Goal: Task Accomplishment & Management: Complete application form

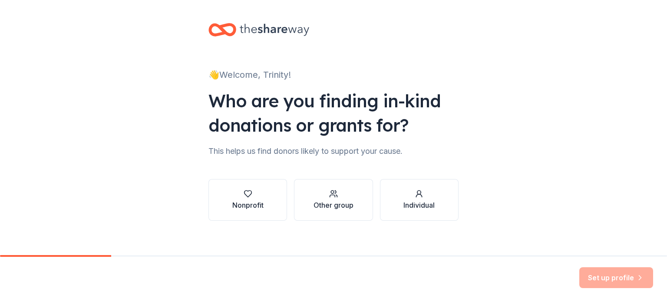
scroll to position [9, 0]
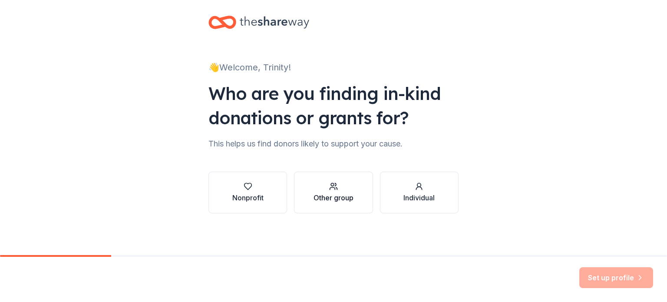
click at [331, 198] on div "Other group" at bounding box center [334, 197] width 40 height 10
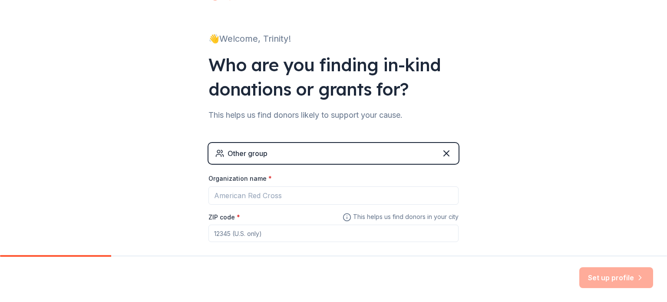
scroll to position [36, 0]
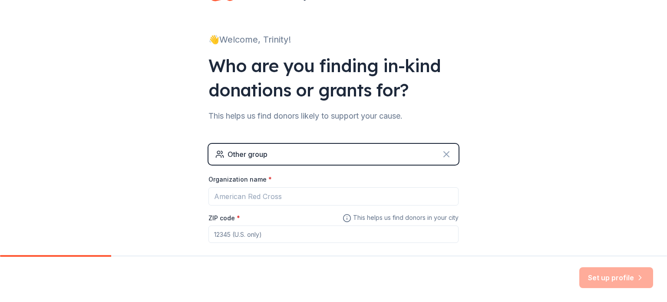
click at [444, 157] on icon at bounding box center [446, 154] width 10 height 10
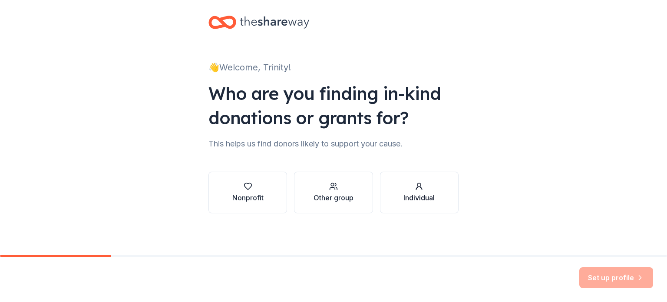
click at [410, 184] on div "button" at bounding box center [418, 186] width 31 height 9
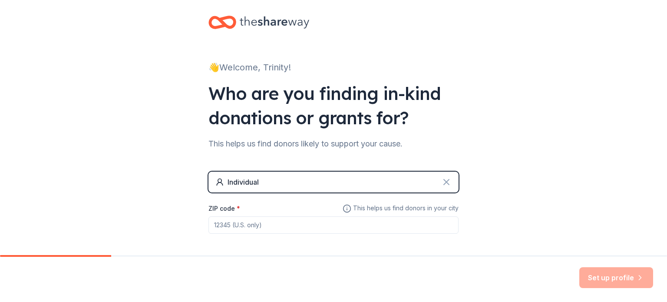
click at [441, 180] on icon at bounding box center [446, 182] width 10 height 10
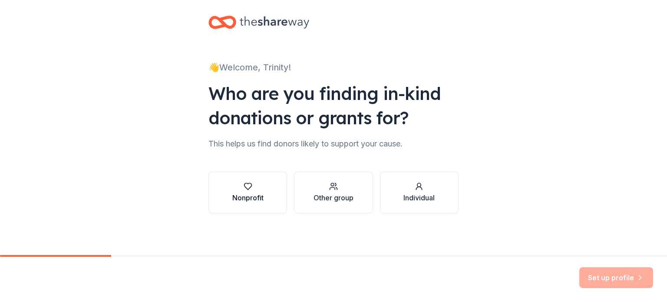
click at [251, 192] on div "Nonprofit" at bounding box center [247, 197] width 31 height 10
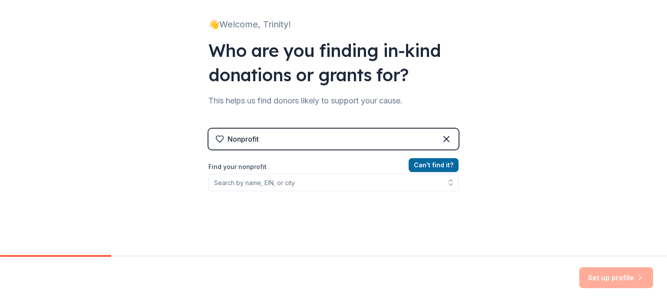
scroll to position [52, 0]
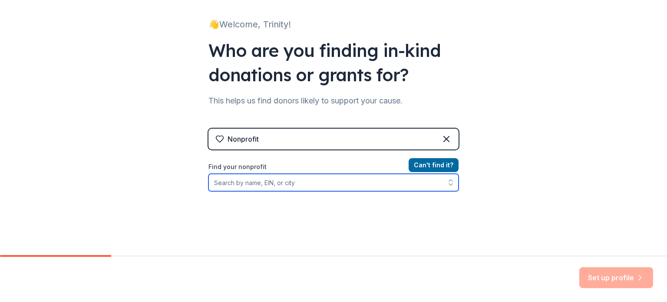
click at [274, 183] on input "Find your nonprofit" at bounding box center [333, 182] width 250 height 17
click at [447, 183] on icon "button" at bounding box center [450, 182] width 9 height 9
type input "[US_STATE] Charity Campaign"
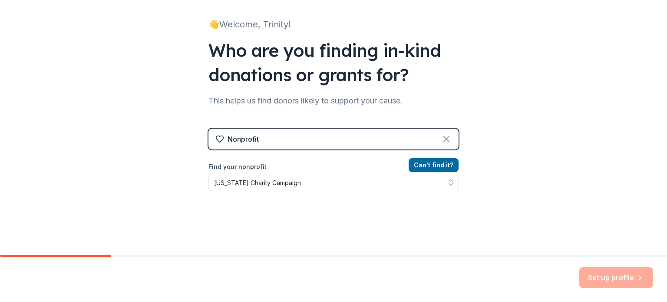
click at [444, 141] on icon at bounding box center [446, 138] width 5 height 5
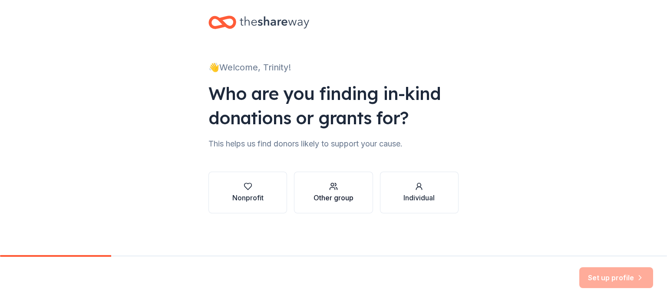
click at [334, 187] on icon "button" at bounding box center [333, 186] width 9 height 9
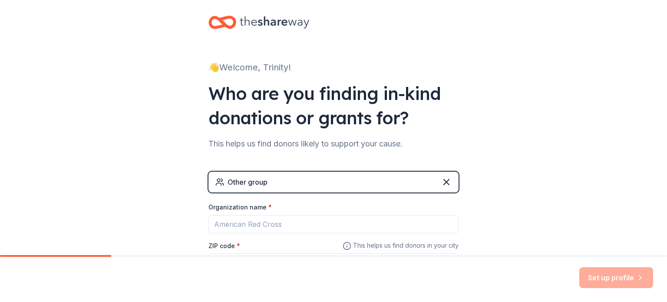
scroll to position [83, 0]
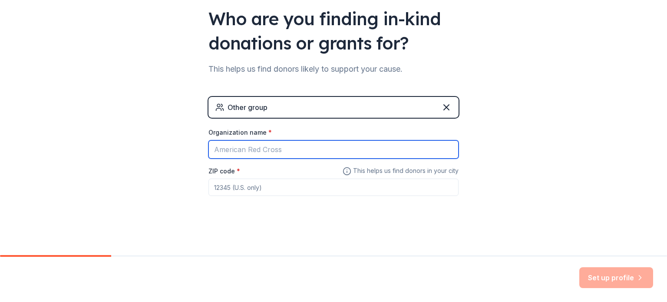
click at [287, 149] on input "Organization name *" at bounding box center [333, 149] width 250 height 18
type input "[US_STATE] Charity Campaign"
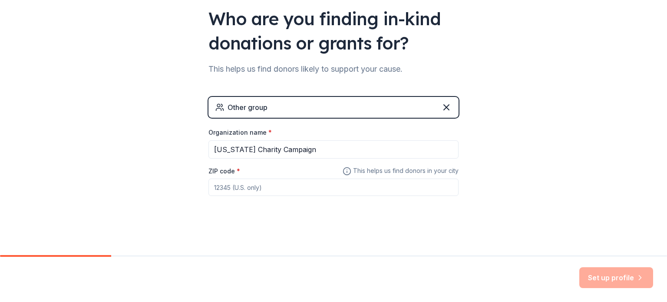
click at [237, 185] on input "ZIP code *" at bounding box center [333, 186] width 250 height 17
type input "21202"
click at [594, 272] on button "Set up profile" at bounding box center [616, 277] width 74 height 21
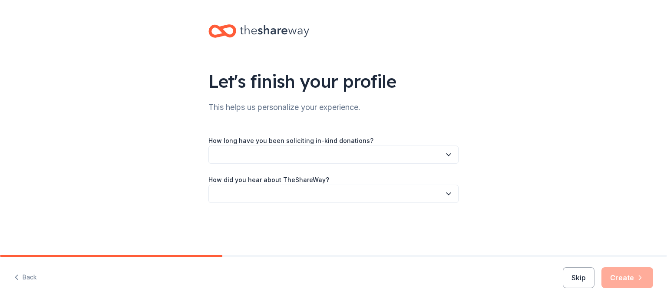
click at [387, 153] on button "button" at bounding box center [333, 154] width 250 height 18
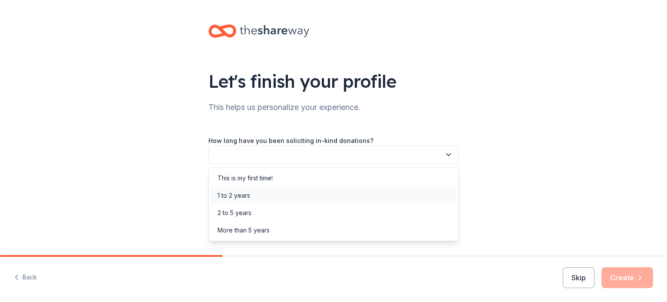
click at [231, 201] on div "1 to 2 years" at bounding box center [334, 195] width 246 height 17
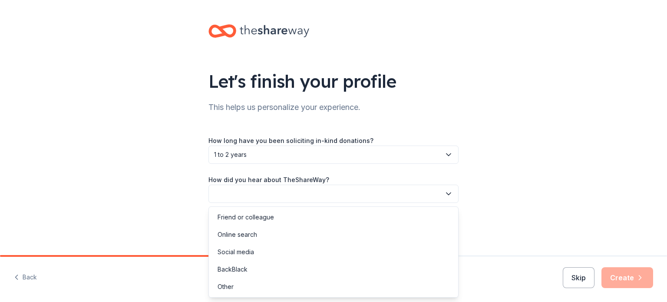
click at [239, 198] on button "button" at bounding box center [333, 194] width 250 height 18
click at [248, 237] on div "Online search" at bounding box center [238, 234] width 40 height 10
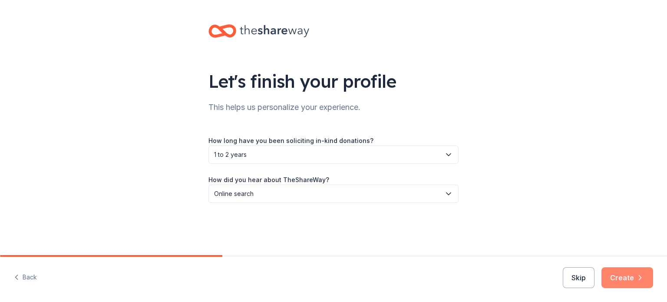
click at [627, 278] on button "Create" at bounding box center [627, 277] width 52 height 21
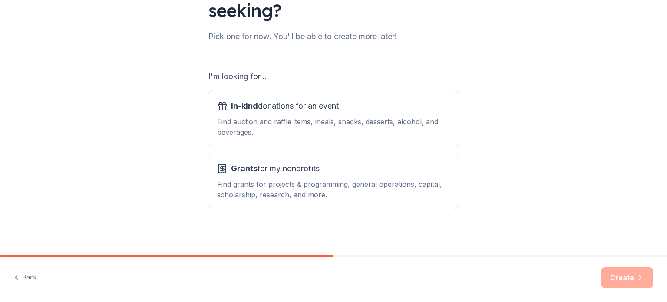
scroll to position [96, 0]
click at [351, 118] on div "Find auction and raffle items, meals, snacks, desserts, alcohol, and beverages." at bounding box center [333, 126] width 233 height 21
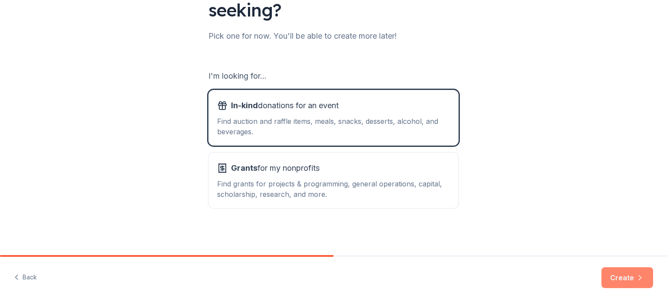
click at [629, 282] on button "Create" at bounding box center [627, 277] width 52 height 21
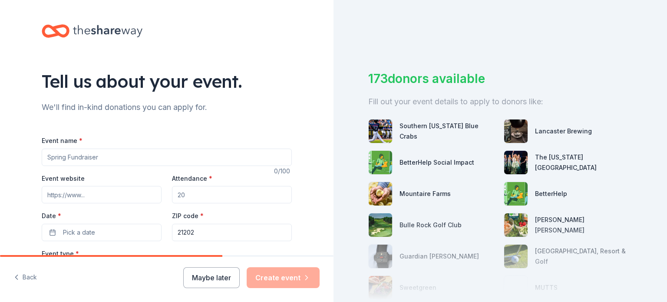
click at [136, 151] on input "Event name *" at bounding box center [167, 157] width 250 height 17
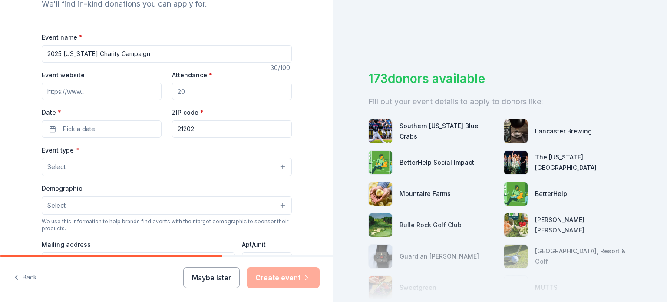
scroll to position [104, 0]
type input "2025 [US_STATE] Charity Campaign"
click at [113, 92] on input "Event website" at bounding box center [102, 90] width 120 height 17
click at [104, 91] on input "Event website" at bounding box center [102, 90] width 120 height 17
paste input "[URL][DOMAIN_NAME][US_STATE]."
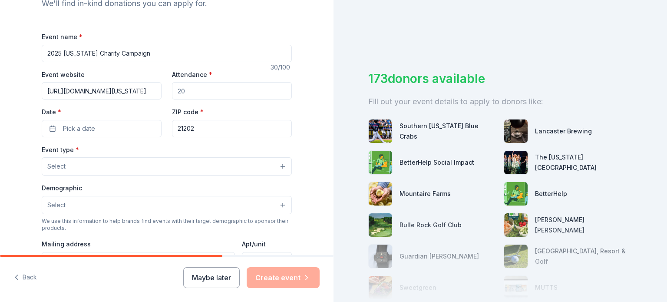
scroll to position [0, 314]
type input "[URL][DOMAIN_NAME][US_STATE]."
click at [186, 89] on input "Attendance *" at bounding box center [232, 90] width 120 height 17
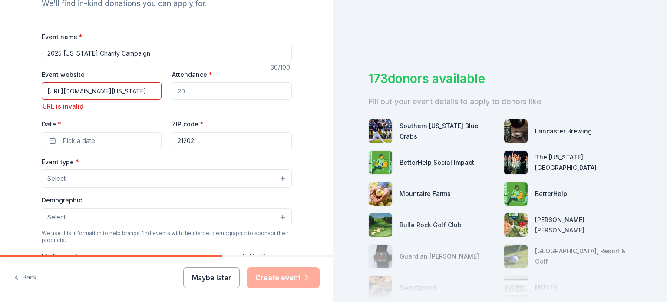
click at [132, 94] on input "[URL][DOMAIN_NAME][US_STATE]." at bounding box center [102, 90] width 120 height 17
click at [193, 89] on input "Attendance *" at bounding box center [232, 90] width 120 height 17
click at [102, 87] on input "[URL][DOMAIN_NAME][US_STATE]." at bounding box center [102, 90] width 120 height 17
drag, startPoint x: 43, startPoint y: 92, endPoint x: 188, endPoint y: 77, distance: 145.4
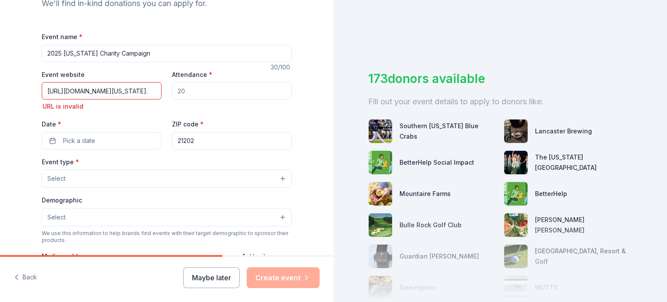
click at [188, 77] on div "Event website [URL][DOMAIN_NAME][US_STATE]. URL is invalid Attendance * Date * …" at bounding box center [167, 109] width 250 height 80
paste input "[URL][DOMAIN_NAME][US_STATE][US_STATE]"
click at [152, 88] on input "[URL][DOMAIN_NAME][US_STATE][US_STATE]" at bounding box center [102, 90] width 120 height 17
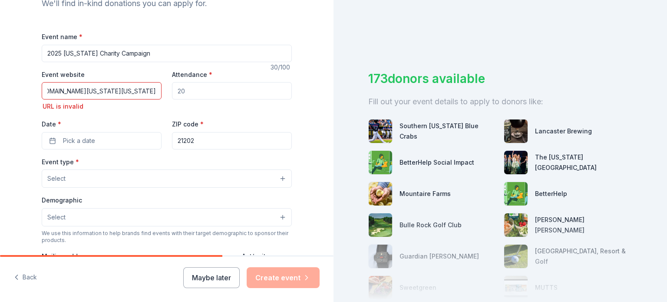
type input "[URL][DOMAIN_NAME][US_STATE][US_STATE]"
click at [191, 86] on input "Attendance *" at bounding box center [232, 90] width 120 height 17
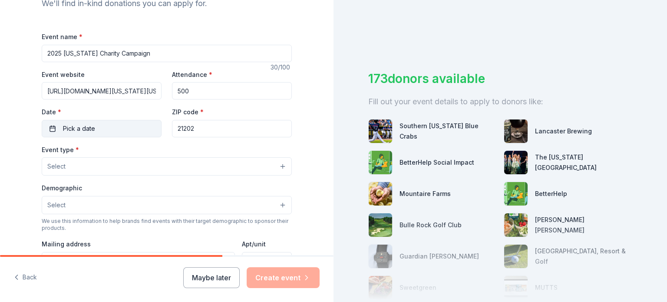
type input "500"
click at [84, 132] on span "Pick a date" at bounding box center [79, 128] width 32 height 10
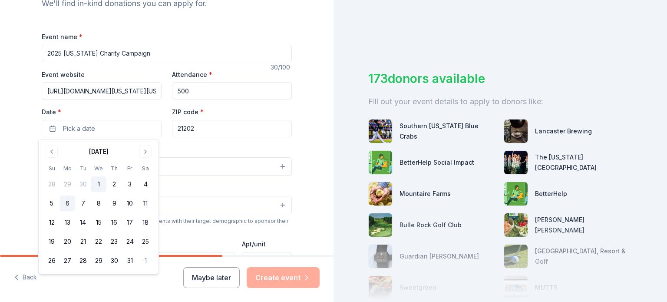
click at [69, 208] on button "6" at bounding box center [67, 203] width 16 height 16
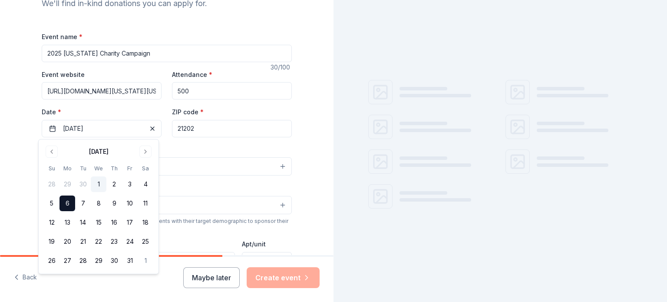
click at [196, 145] on div "Event type * Select" at bounding box center [167, 160] width 250 height 32
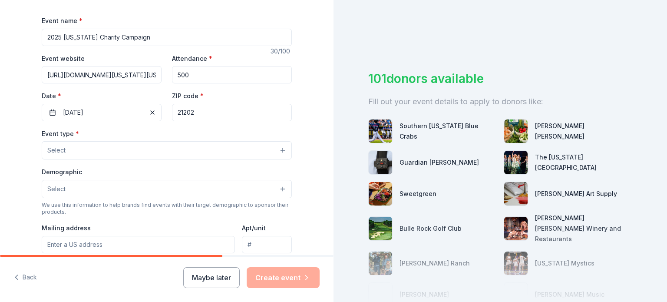
scroll to position [121, 0]
click at [196, 145] on button "Select" at bounding box center [167, 149] width 250 height 18
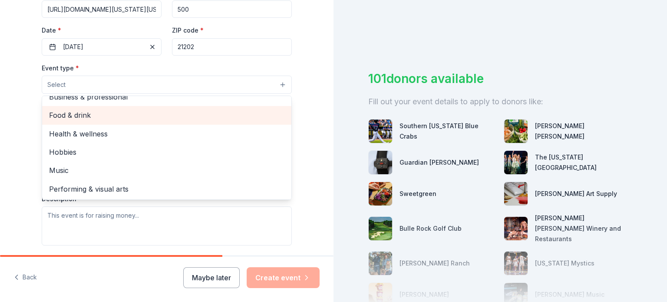
scroll to position [0, 0]
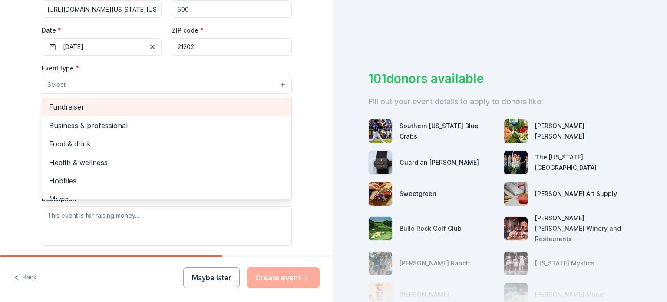
click at [116, 106] on span "Fundraiser" at bounding box center [166, 106] width 235 height 11
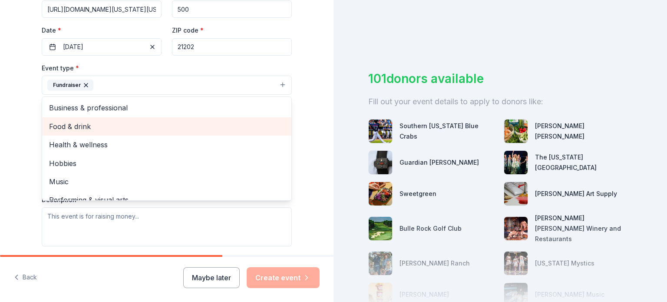
scroll to position [10, 0]
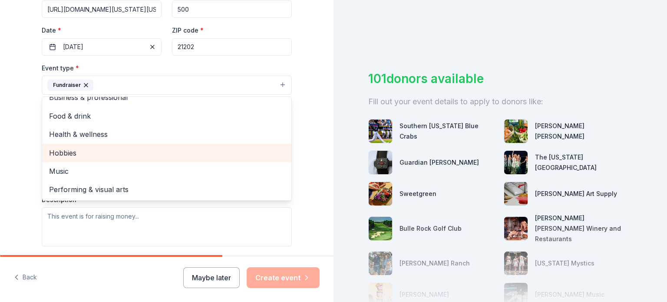
click at [132, 149] on span "Hobbies" at bounding box center [166, 152] width 235 height 11
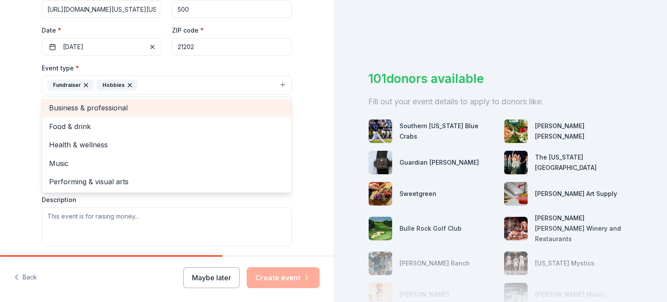
click at [125, 107] on span "Business & professional" at bounding box center [166, 107] width 235 height 11
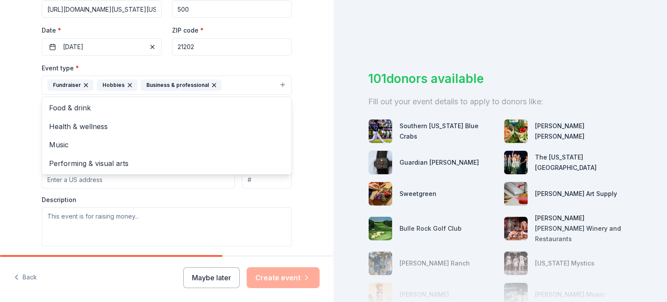
click at [22, 125] on div "Tell us about your event. We'll find in-kind donations you can apply for. Event…" at bounding box center [167, 104] width 334 height 579
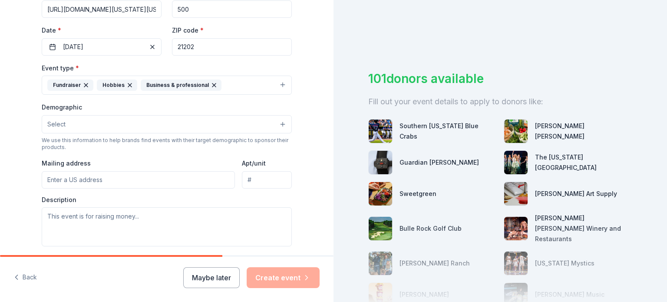
click at [71, 118] on button "Select" at bounding box center [167, 124] width 250 height 18
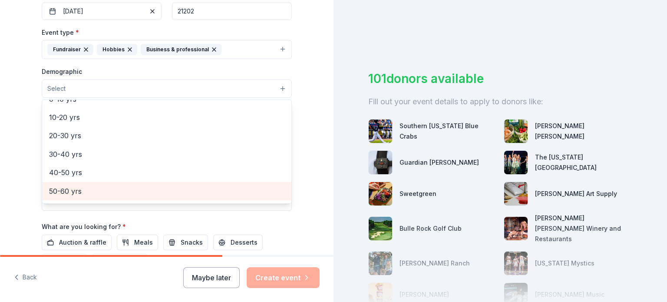
scroll to position [80, 0]
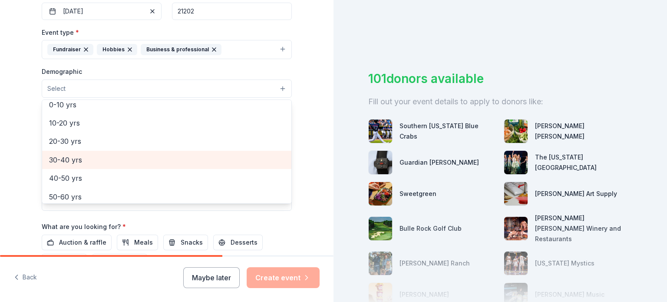
click at [83, 160] on span "30-40 yrs" at bounding box center [166, 159] width 235 height 11
click at [84, 156] on span "40-50 yrs" at bounding box center [166, 160] width 235 height 11
click at [84, 156] on span "50-60 yrs" at bounding box center [166, 160] width 235 height 11
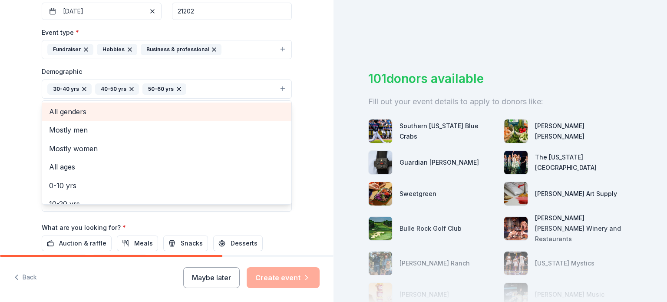
click at [84, 114] on span "All genders" at bounding box center [166, 111] width 235 height 11
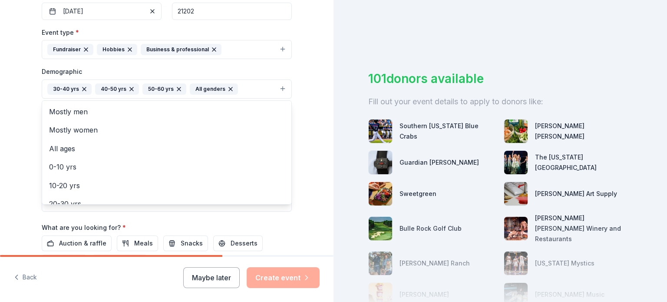
click at [23, 120] on div "Tell us about your event. We'll find in-kind donations you can apply for. Event…" at bounding box center [167, 69] width 334 height 580
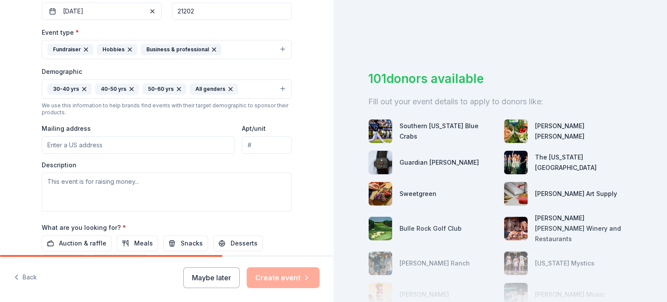
click at [80, 146] on input "Mailing address" at bounding box center [138, 144] width 193 height 17
click at [128, 141] on input "Mailing address" at bounding box center [138, 144] width 193 height 17
paste input "[STREET_ADDRESS]"
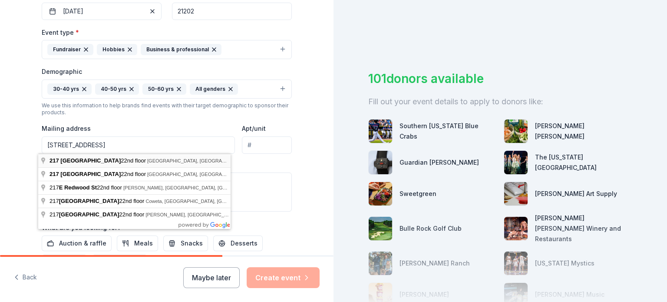
type input "[STREET_ADDRESS]"
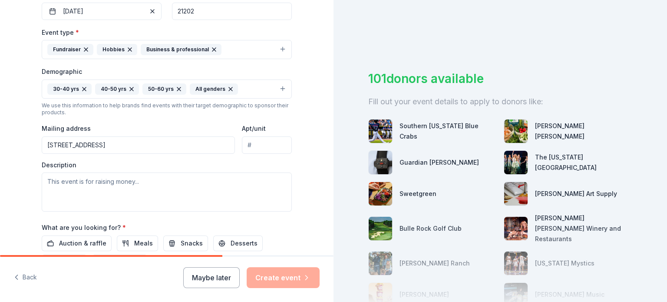
click at [251, 139] on input "Apt/unit" at bounding box center [267, 144] width 50 height 17
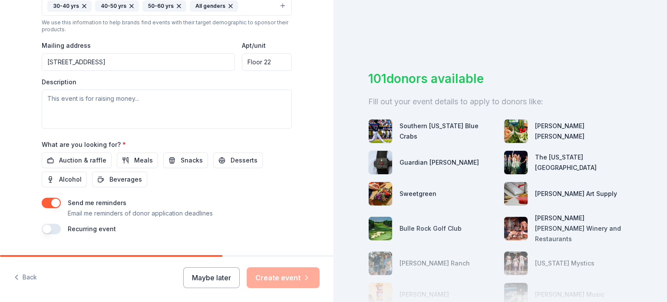
scroll to position [306, 0]
type input "Floor 22"
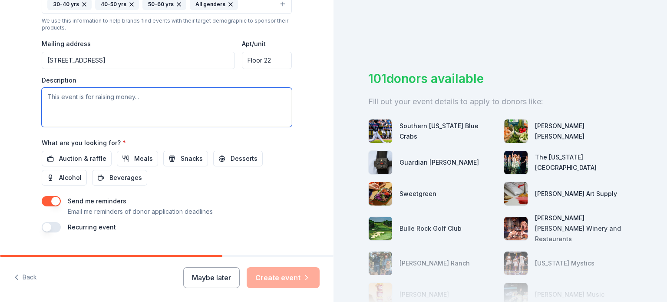
click at [122, 90] on textarea at bounding box center [167, 107] width 250 height 39
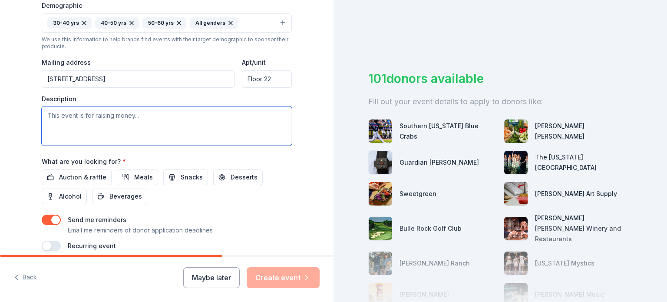
scroll to position [286, 0]
click at [116, 122] on textarea at bounding box center [167, 126] width 250 height 39
paste textarea "Lo ipsumd si ame 4533 Consecte Adipisc Elitsedd (“EIU”), T in utlabor et dolore…"
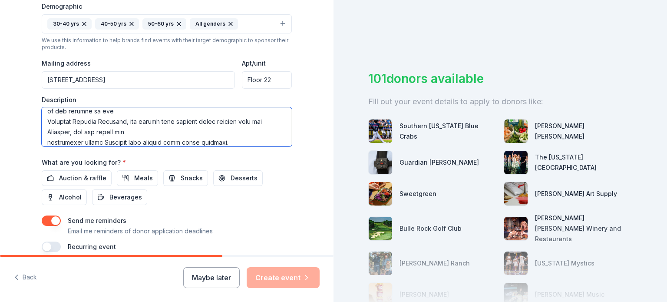
scroll to position [334, 0]
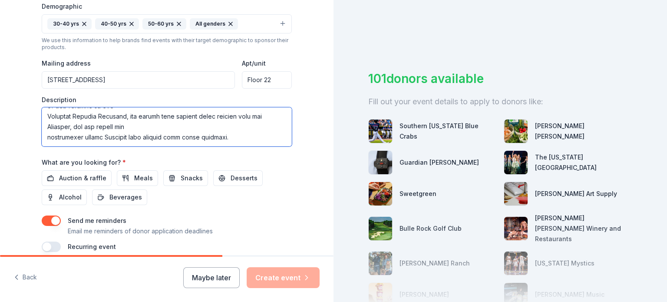
click at [42, 138] on textarea at bounding box center [167, 126] width 250 height 39
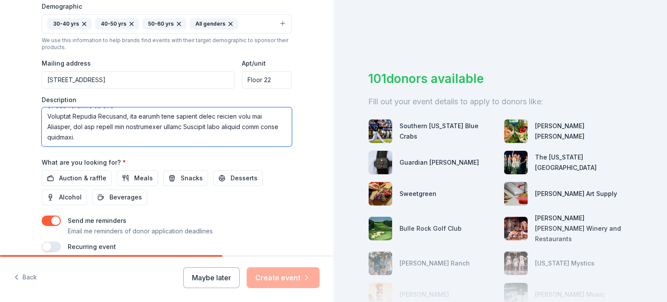
scroll to position [319, 0]
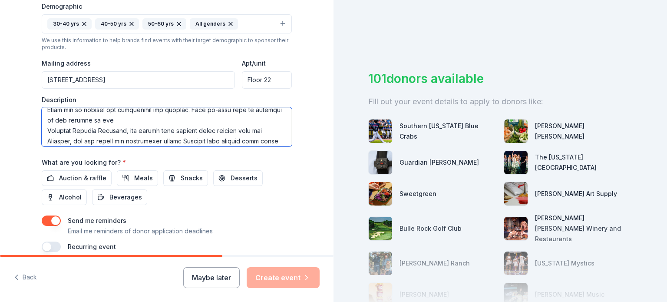
click at [42, 133] on textarea at bounding box center [167, 126] width 250 height 39
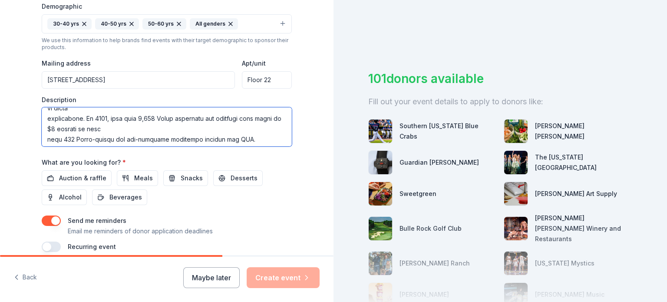
scroll to position [278, 0]
click at [42, 139] on textarea at bounding box center [167, 126] width 250 height 39
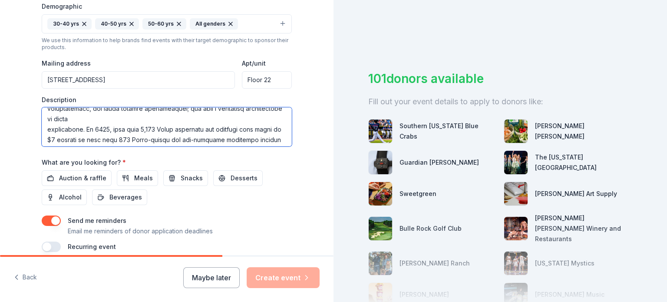
scroll to position [268, 0]
click at [43, 130] on textarea at bounding box center [167, 126] width 250 height 39
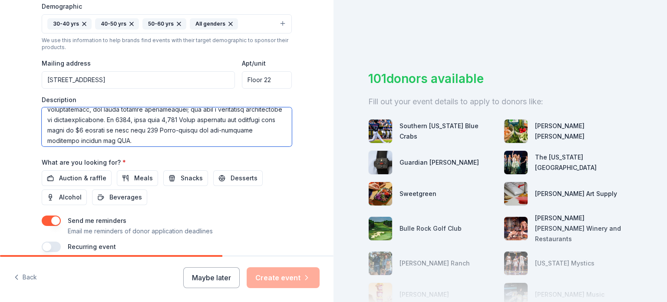
scroll to position [257, 0]
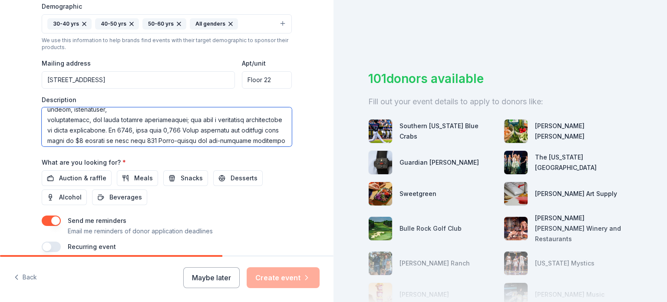
click at [43, 120] on textarea at bounding box center [167, 126] width 250 height 39
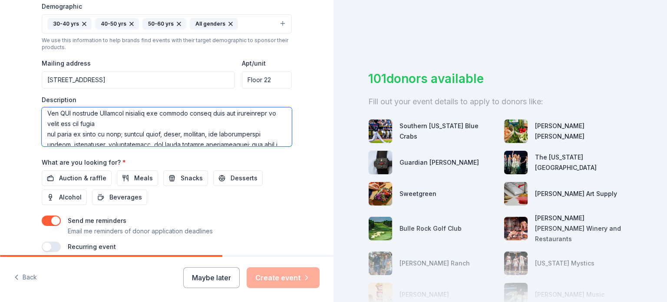
scroll to position [223, 0]
click at [42, 132] on textarea at bounding box center [167, 126] width 250 height 39
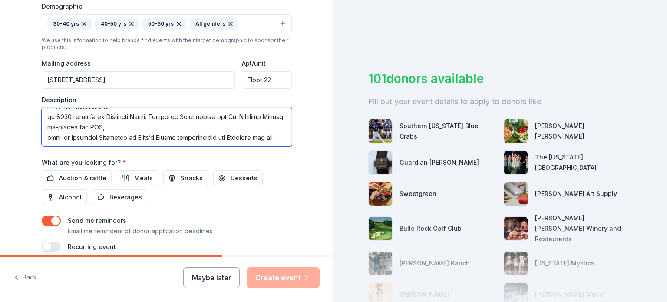
scroll to position [176, 0]
click at [43, 138] on textarea at bounding box center [167, 126] width 250 height 39
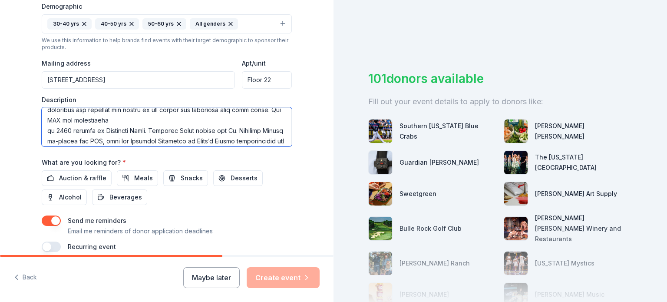
scroll to position [163, 0]
click at [43, 131] on textarea at bounding box center [167, 126] width 250 height 39
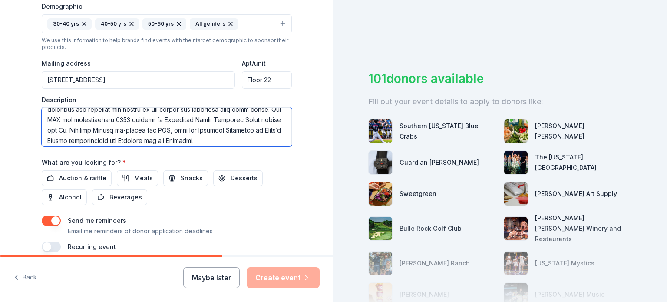
scroll to position [153, 0]
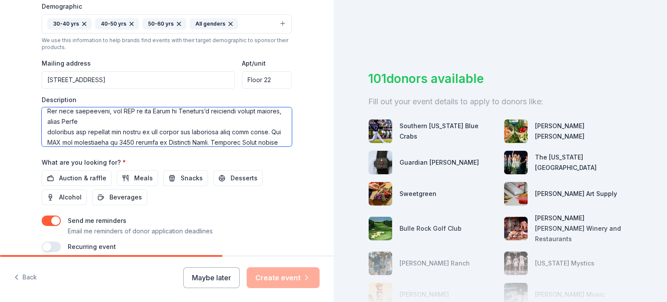
click at [43, 131] on textarea at bounding box center [167, 126] width 250 height 39
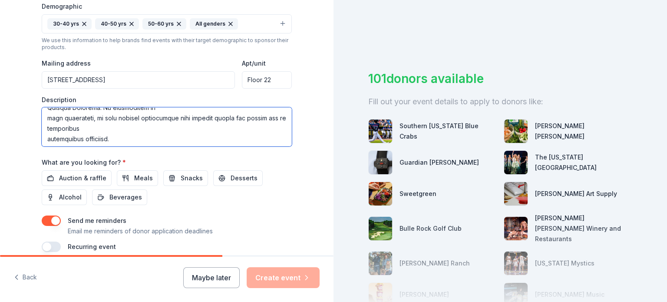
scroll to position [106, 0]
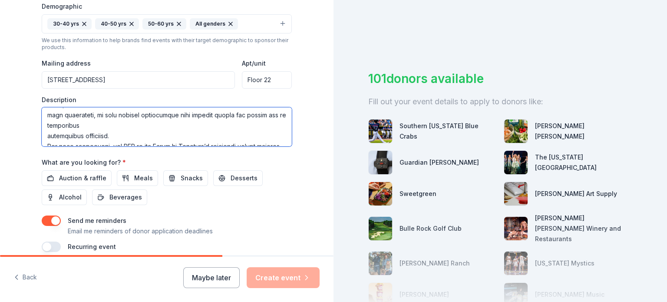
click at [43, 131] on textarea at bounding box center [167, 126] width 250 height 39
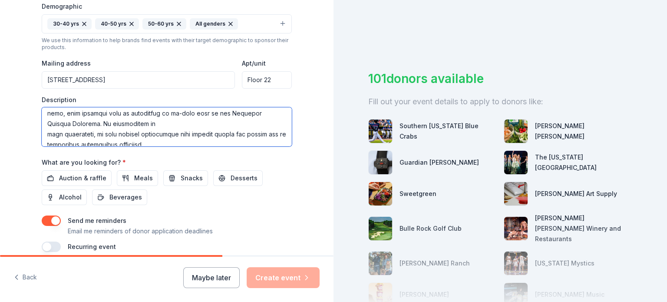
click at [43, 131] on textarea at bounding box center [167, 126] width 250 height 39
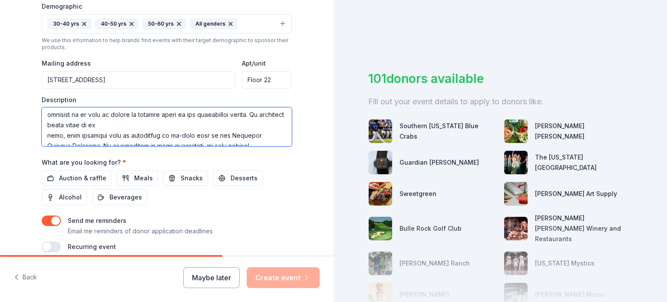
click at [43, 131] on textarea at bounding box center [167, 126] width 250 height 39
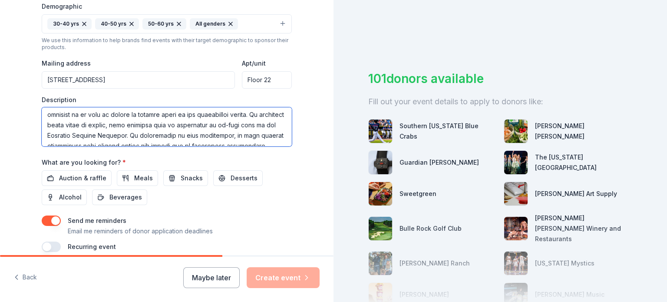
scroll to position [54, 0]
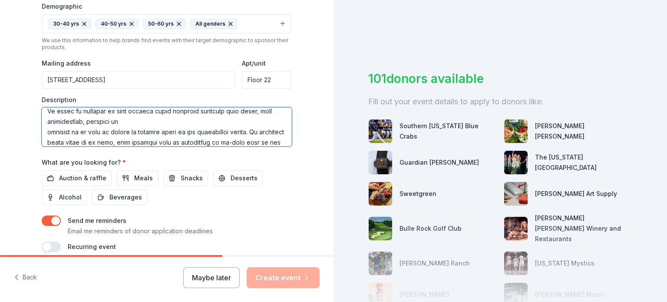
click at [43, 131] on textarea at bounding box center [167, 126] width 250 height 39
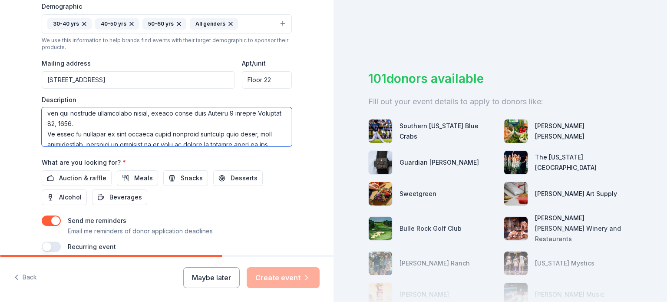
scroll to position [10, 0]
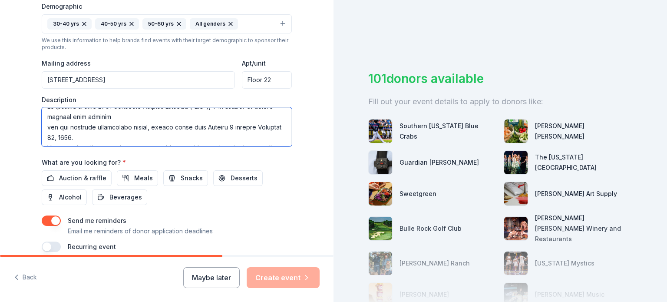
click at [42, 126] on textarea at bounding box center [167, 126] width 250 height 39
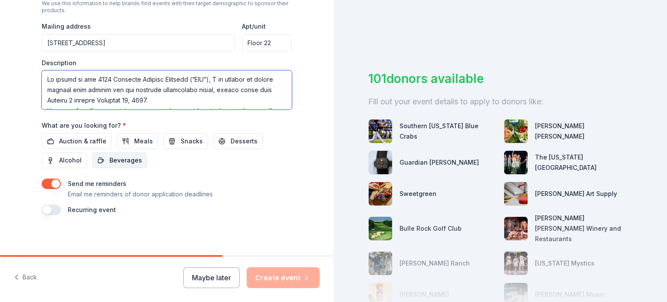
scroll to position [324, 0]
type textarea "Lo ipsumd si ame 0979 Consecte Adipisc Elitsedd (“EIU”), T in utlabor et dolore…"
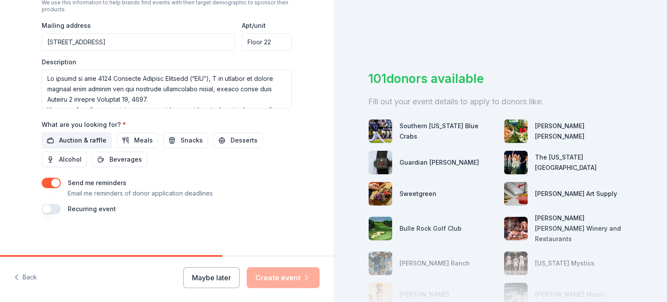
click at [78, 140] on span "Auction & raffle" at bounding box center [82, 140] width 47 height 10
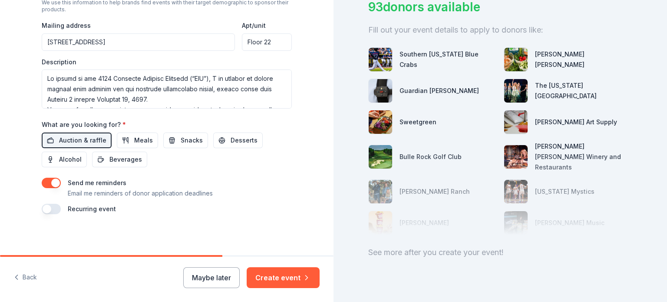
scroll to position [71, 0]
click at [125, 140] on button "Meals" at bounding box center [137, 140] width 41 height 16
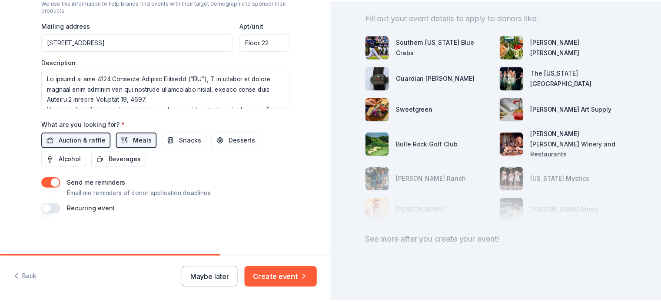
scroll to position [0, 0]
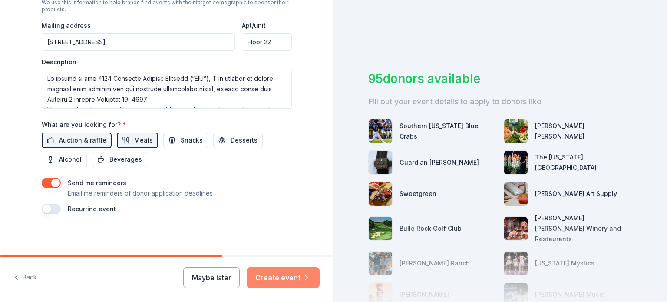
click at [281, 278] on button "Create event" at bounding box center [283, 277] width 73 height 21
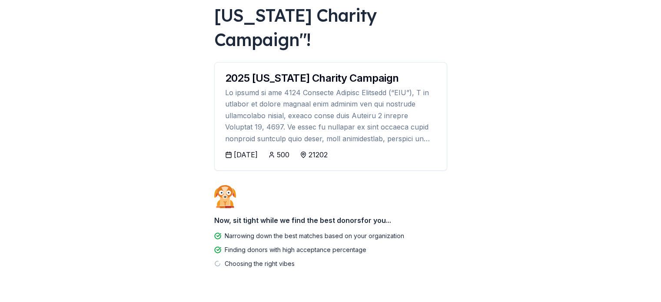
scroll to position [101, 0]
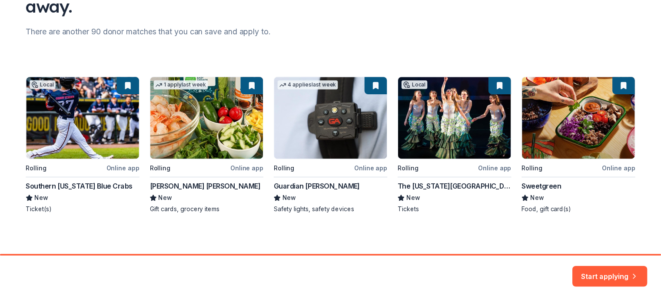
scroll to position [101, 0]
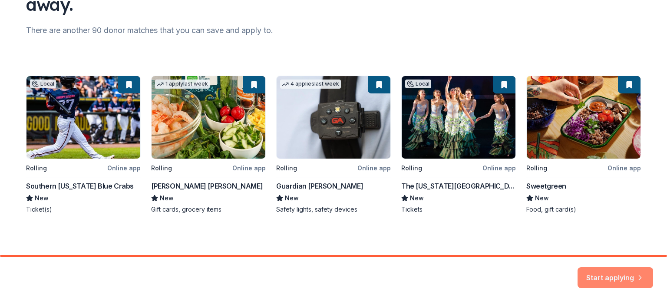
click at [618, 275] on button "Start applying" at bounding box center [616, 274] width 76 height 21
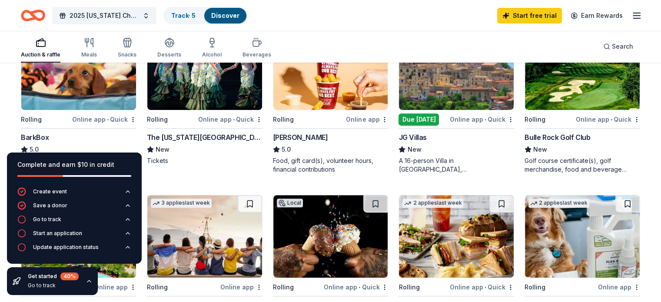
scroll to position [301, 0]
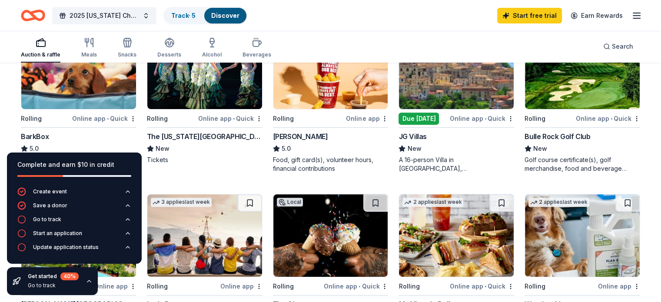
click at [325, 84] on img at bounding box center [330, 67] width 115 height 83
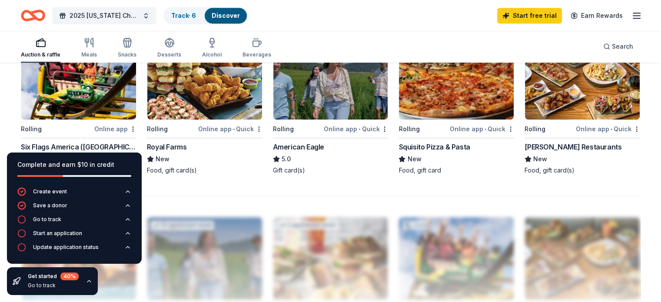
scroll to position [627, 0]
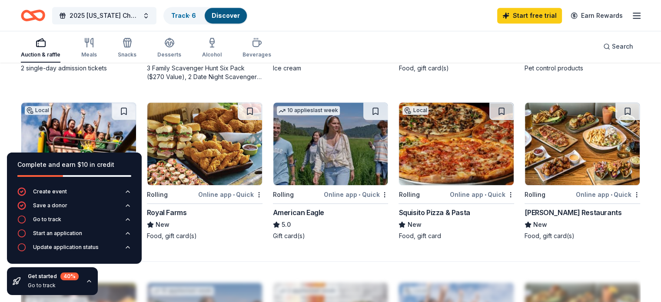
scroll to position [554, 0]
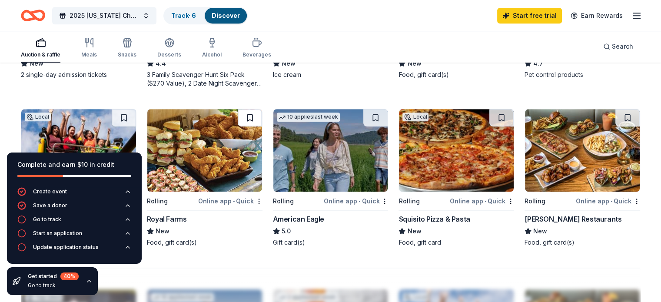
click at [251, 113] on button at bounding box center [250, 117] width 24 height 17
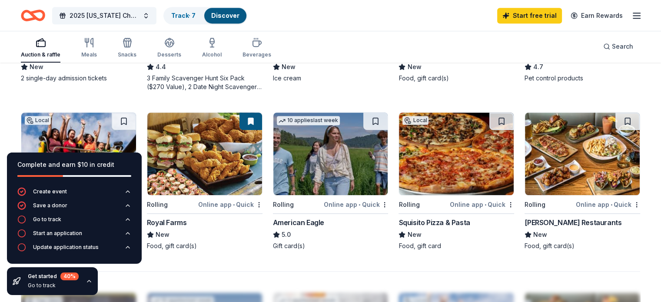
scroll to position [574, 0]
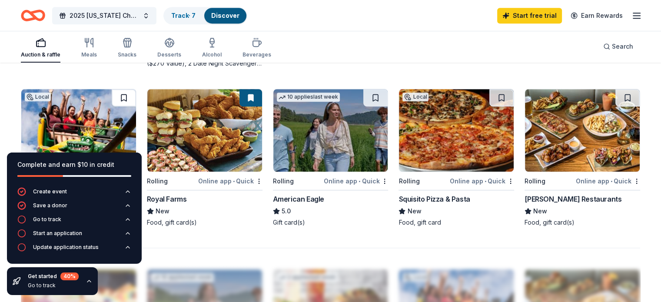
click at [135, 92] on button at bounding box center [124, 97] width 24 height 17
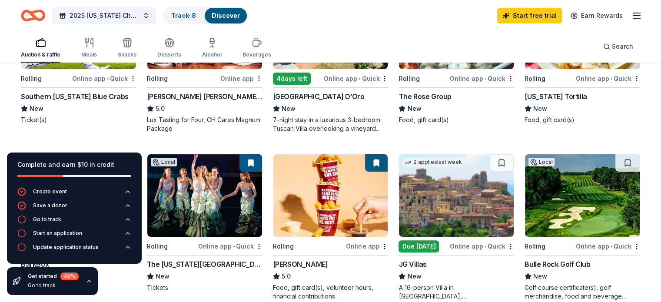
scroll to position [0, 0]
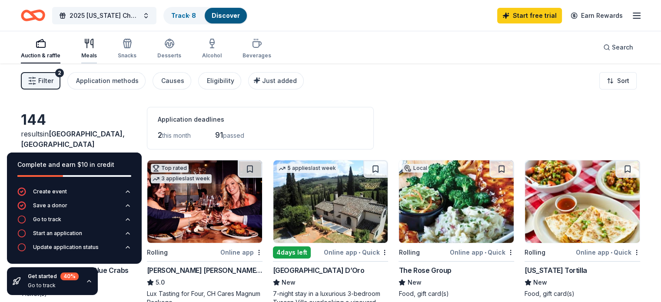
click at [93, 45] on icon "button" at bounding box center [92, 43] width 2 height 9
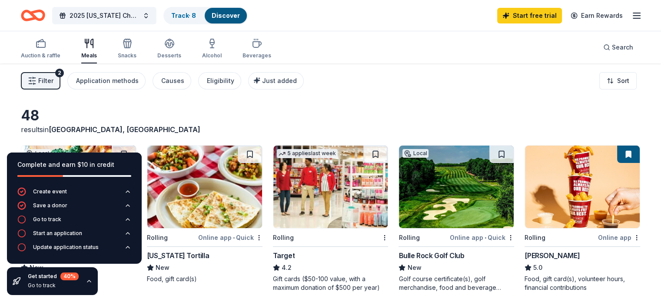
click at [89, 279] on icon "button" at bounding box center [89, 280] width 7 height 7
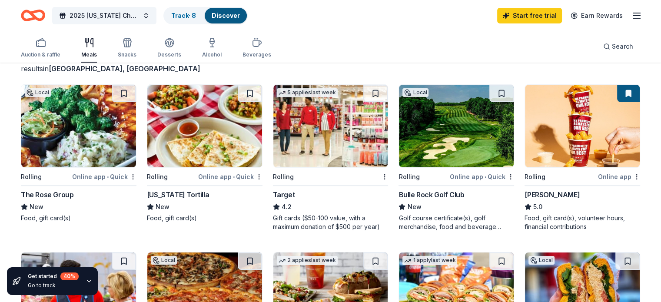
scroll to position [62, 0]
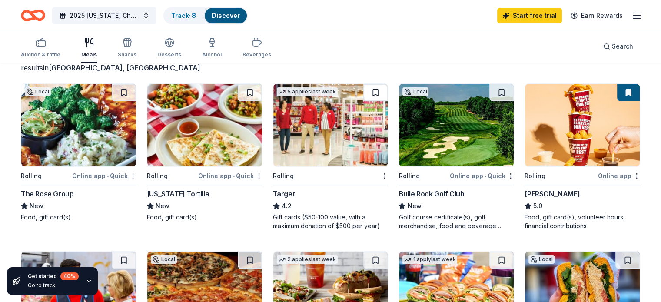
click at [372, 93] on button at bounding box center [375, 92] width 24 height 17
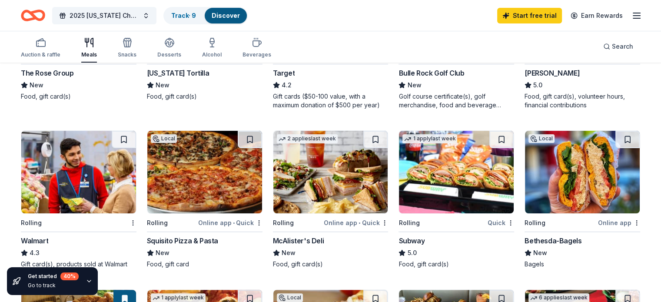
scroll to position [183, 0]
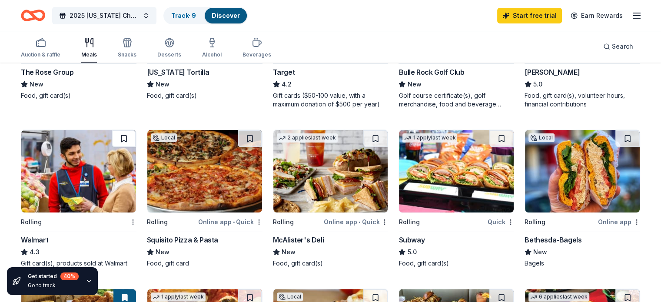
click at [132, 135] on button at bounding box center [124, 138] width 24 height 17
click at [494, 135] on button at bounding box center [501, 138] width 24 height 17
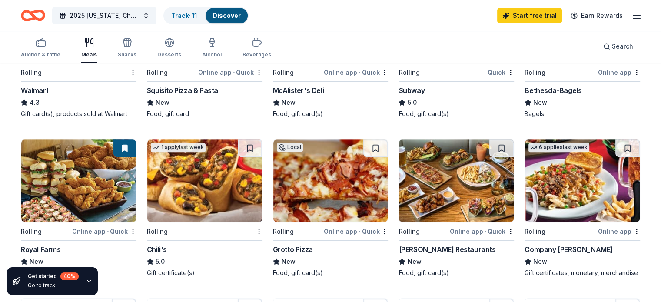
scroll to position [333, 0]
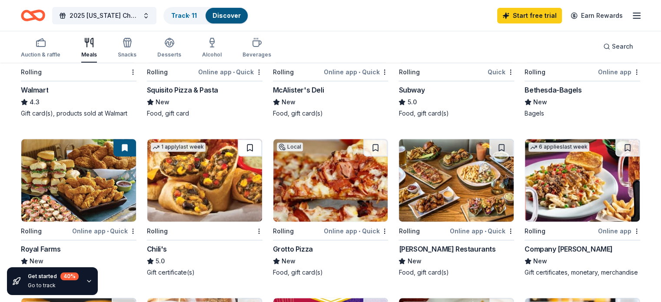
click at [258, 141] on button at bounding box center [250, 147] width 24 height 17
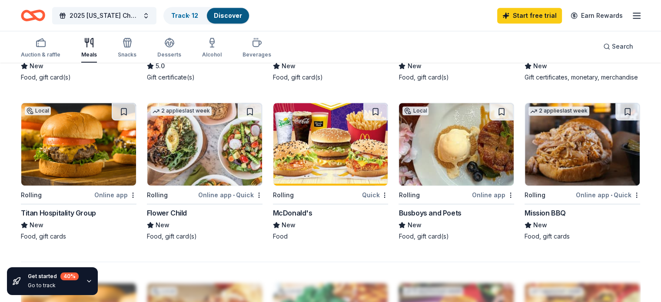
scroll to position [528, 0]
click at [371, 116] on button at bounding box center [375, 111] width 24 height 17
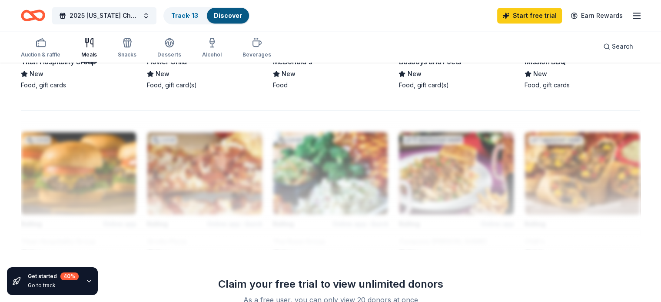
scroll to position [683, 0]
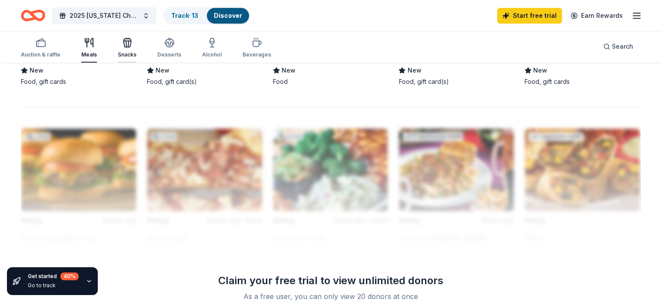
click at [129, 43] on icon "button" at bounding box center [128, 44] width 0 height 6
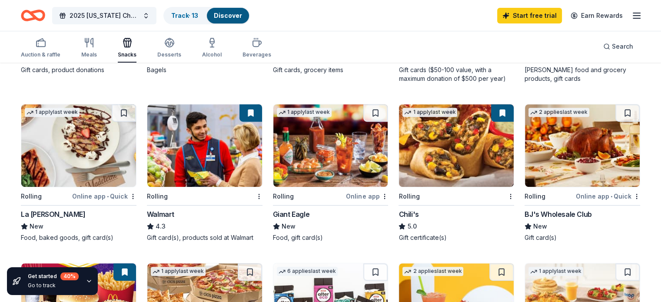
scroll to position [377, 0]
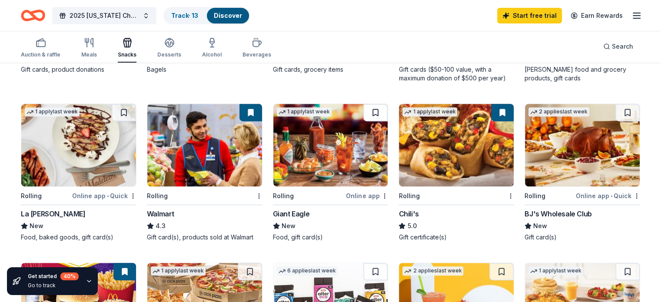
click at [369, 110] on button at bounding box center [375, 112] width 24 height 17
click at [615, 111] on button at bounding box center [627, 112] width 24 height 17
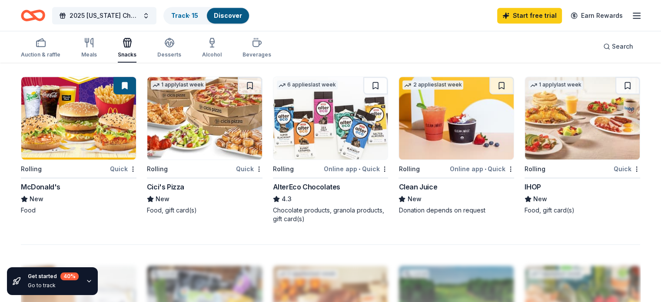
scroll to position [564, 0]
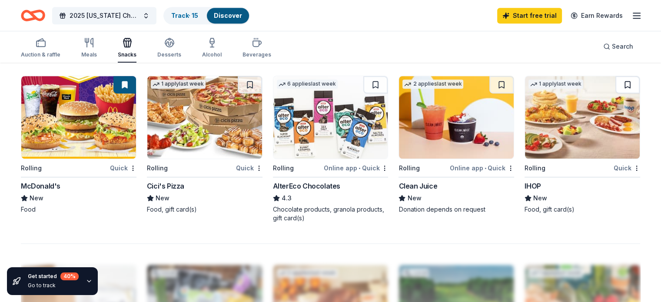
click at [615, 88] on button at bounding box center [627, 84] width 24 height 17
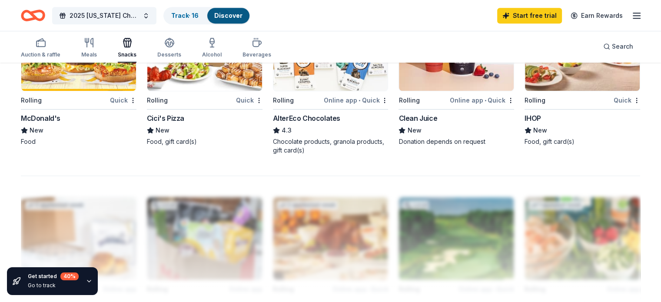
scroll to position [630, 0]
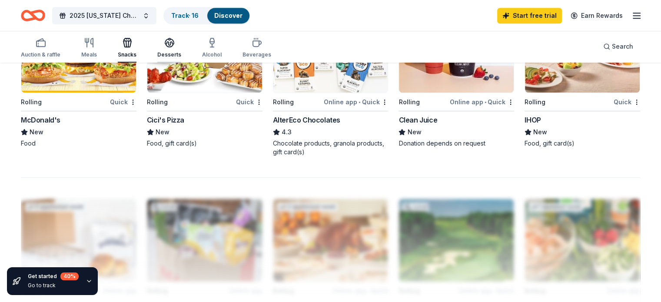
click at [178, 35] on button "Desserts" at bounding box center [169, 48] width 24 height 29
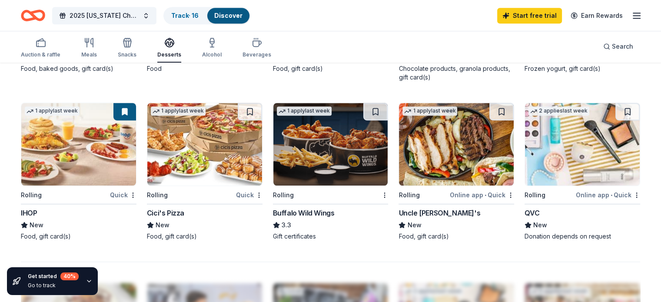
scroll to position [545, 0]
click at [375, 109] on button at bounding box center [375, 111] width 24 height 17
click at [221, 54] on div "Alcohol" at bounding box center [212, 54] width 20 height 7
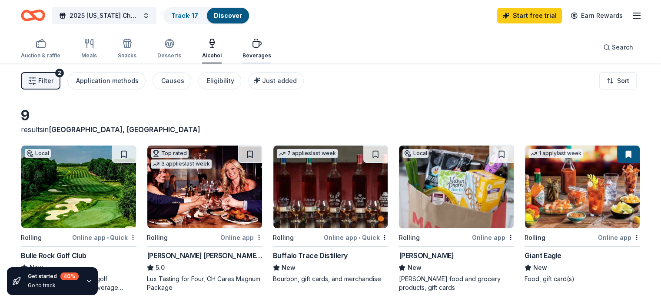
click at [262, 47] on icon "button" at bounding box center [256, 43] width 10 height 10
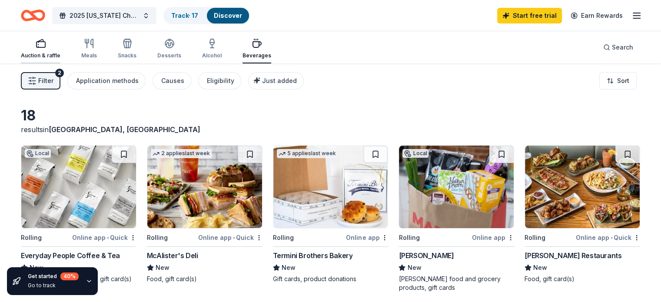
click at [46, 45] on icon "button" at bounding box center [41, 43] width 10 height 10
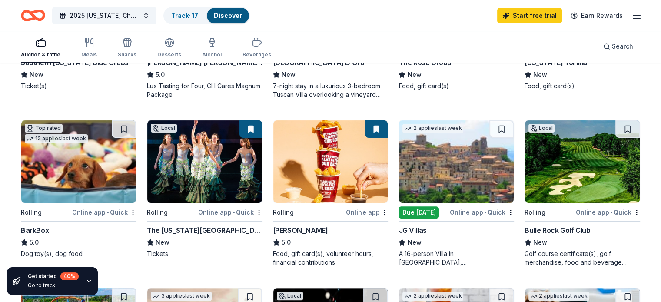
scroll to position [212, 0]
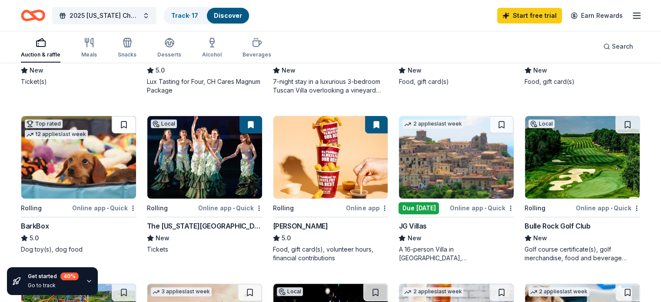
click at [129, 118] on button at bounding box center [124, 124] width 24 height 17
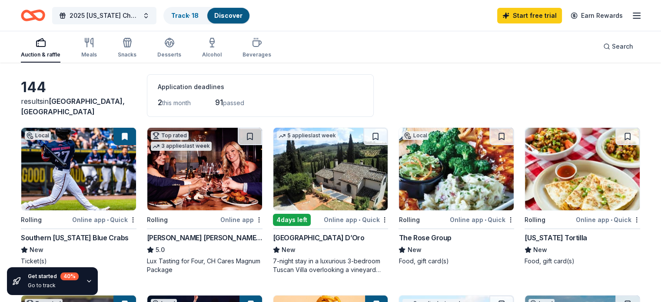
scroll to position [33, 0]
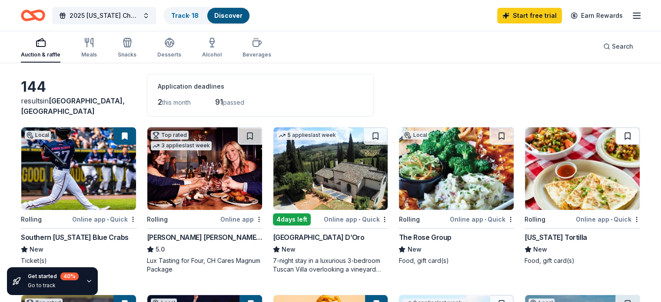
click at [615, 133] on button at bounding box center [627, 135] width 24 height 17
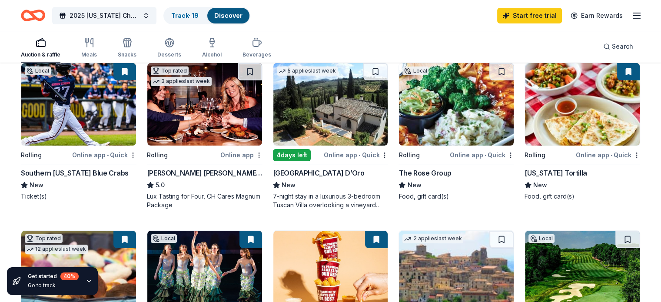
scroll to position [0, 0]
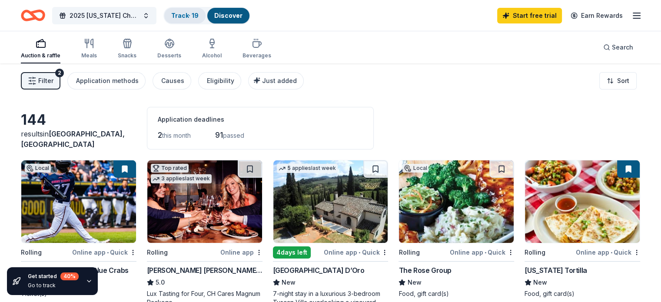
click at [190, 10] on div "Track · 19" at bounding box center [184, 16] width 41 height 16
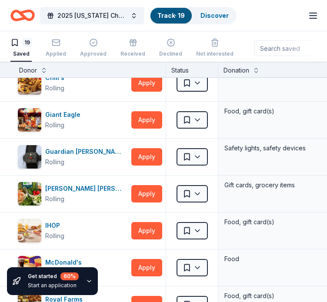
scroll to position [160, 0]
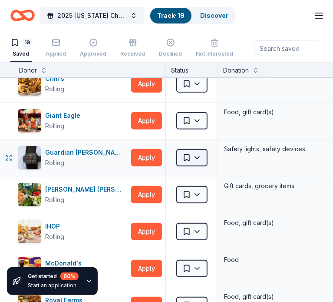
click at [196, 159] on html "2025 [US_STATE] Charity Campaign Track · 19 Discover Start free trial Earn Rewa…" at bounding box center [166, 151] width 333 height 302
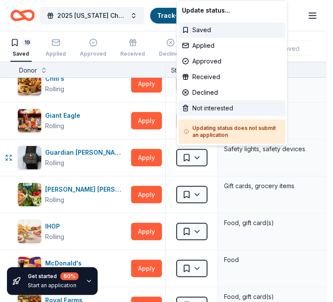
click at [214, 103] on div "Not interested" at bounding box center [231, 108] width 107 height 16
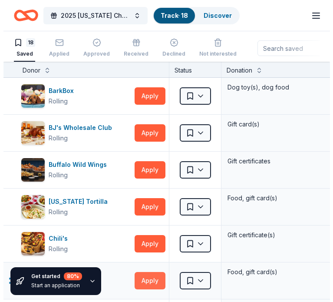
scroll to position [0, 0]
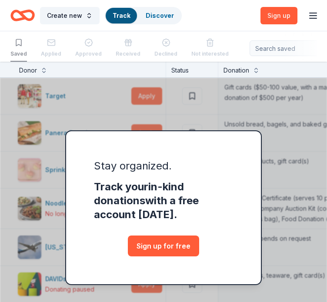
click at [316, 17] on icon "button" at bounding box center [312, 15] width 10 height 10
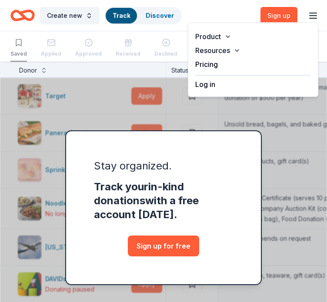
click at [231, 86] on div "Log in" at bounding box center [253, 82] width 116 height 15
click at [202, 85] on button "Log in" at bounding box center [205, 84] width 20 height 10
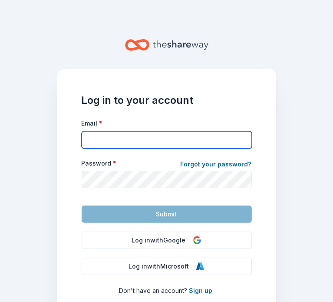
type input "[DOMAIN_NAME][EMAIL_ADDRESS][US_STATE][DOMAIN_NAME]"
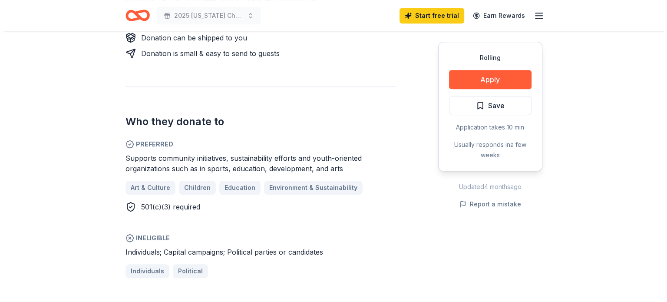
scroll to position [469, 0]
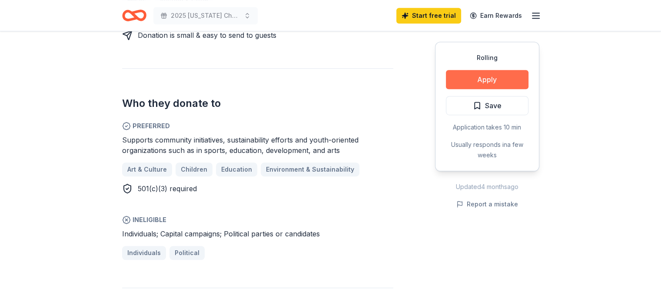
click at [463, 78] on button "Apply" at bounding box center [487, 79] width 83 height 19
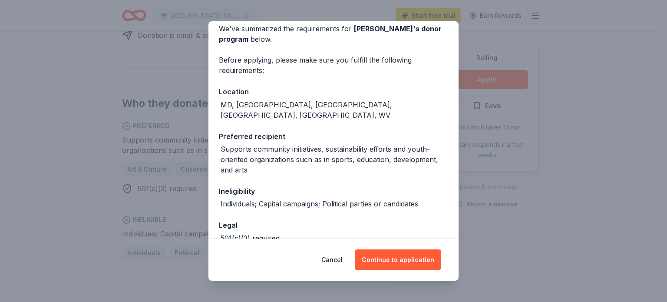
scroll to position [79, 0]
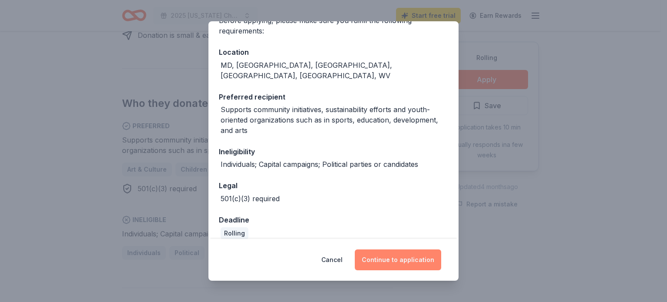
click at [387, 254] on button "Continue to application" at bounding box center [398, 259] width 86 height 21
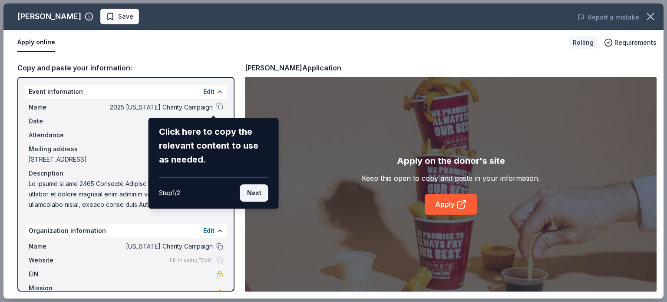
click at [250, 189] on button "Next" at bounding box center [254, 192] width 28 height 17
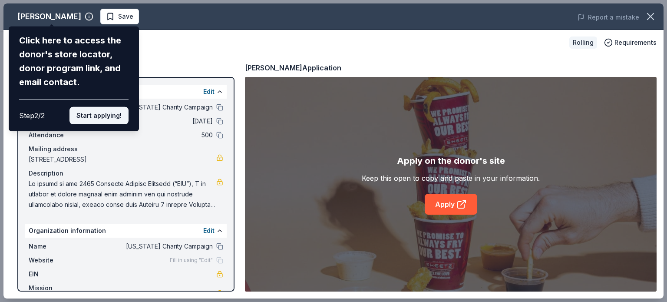
click at [106, 109] on button "Start applying!" at bounding box center [98, 115] width 59 height 17
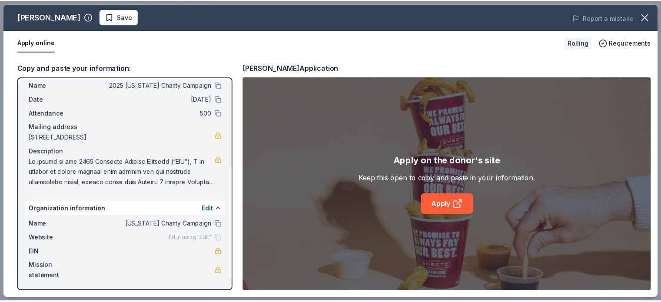
scroll to position [23, 0]
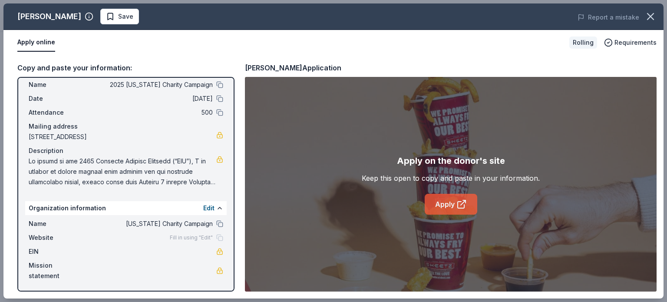
click at [454, 205] on link "Apply" at bounding box center [451, 204] width 53 height 21
click at [106, 17] on span "Save" at bounding box center [119, 16] width 27 height 10
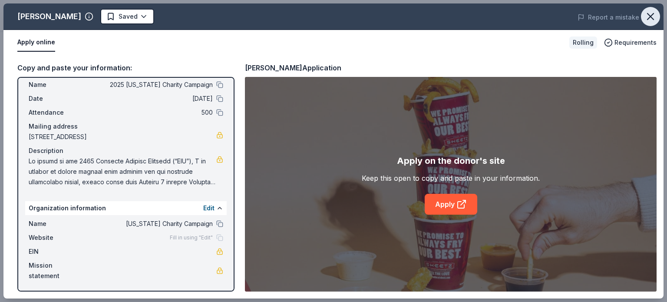
click at [650, 17] on icon "button" at bounding box center [650, 16] width 12 height 12
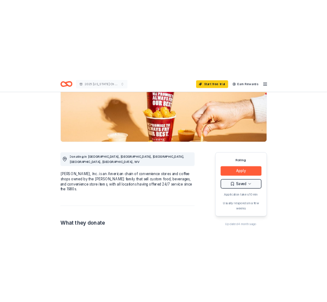
scroll to position [128, 0]
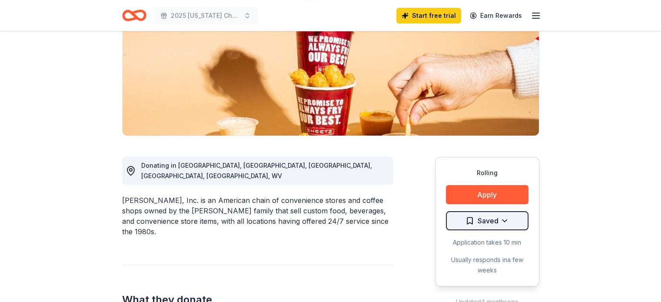
click at [499, 174] on html "2025 Maryland Charity Campaign Start free trial Earn Rewards Rolling Share Shee…" at bounding box center [330, 23] width 661 height 302
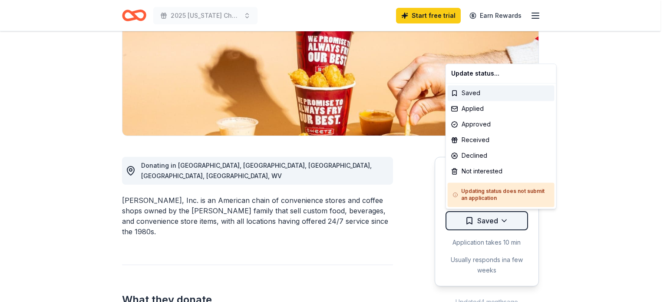
click at [499, 174] on html "2025 Maryland Charity Campaign Start free trial Earn Rewards Rolling Share Shee…" at bounding box center [333, 23] width 667 height 302
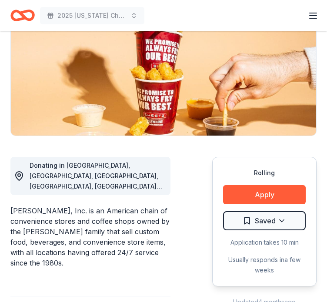
click at [33, 8] on icon "Home" at bounding box center [22, 15] width 24 height 20
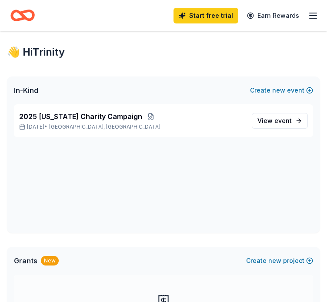
click at [309, 18] on line "button" at bounding box center [312, 18] width 7 height 0
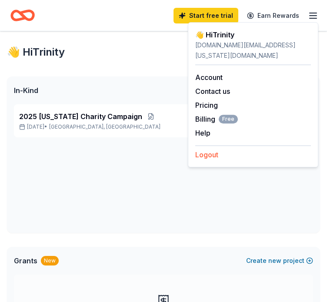
click at [205, 149] on button "Logout" at bounding box center [206, 154] width 23 height 10
